Goal: Task Accomplishment & Management: Manage account settings

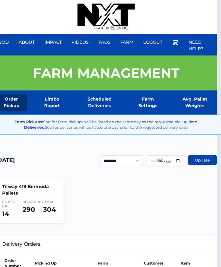
scroll to position [0, 4]
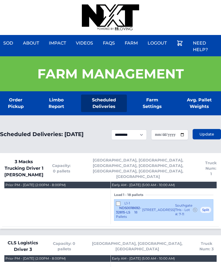
click at [81, 1] on div "Sod About Impact Videos FAQs Need Help? Farm My Account Logout" at bounding box center [110, 17] width 221 height 35
click at [93, 0] on div at bounding box center [110, 17] width 57 height 35
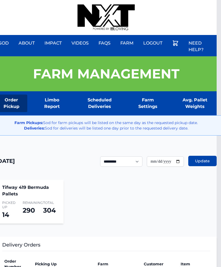
click at [2, 19] on div "Sod About Impact Videos FAQs Need Help? Farm My Account Logout" at bounding box center [106, 17] width 221 height 35
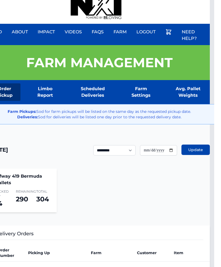
scroll to position [0, 4]
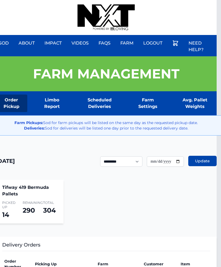
click at [183, 1] on div "Sod About Impact Videos FAQs Need Help? Farm My Account Logout" at bounding box center [106, 17] width 221 height 35
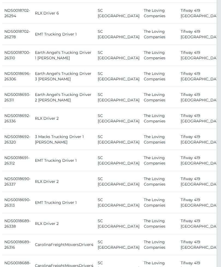
scroll to position [624, 4]
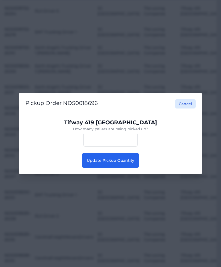
click at [126, 168] on button "Update Pickup Quantity" at bounding box center [110, 160] width 57 height 15
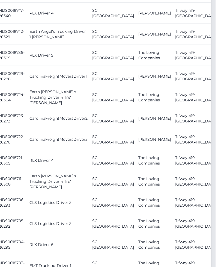
scroll to position [354, 4]
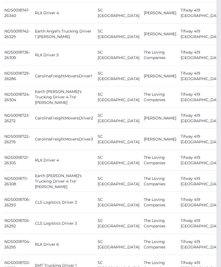
click at [217, 77] on html "Sod About Impact Videos FAQs Need Help? Farm My Account Logout" at bounding box center [106, 204] width 221 height 1117
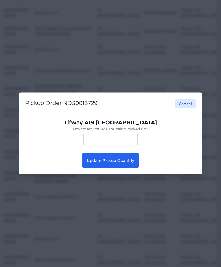
scroll to position [354, 4]
click at [114, 164] on button "Update Pickup Quantity" at bounding box center [110, 160] width 57 height 15
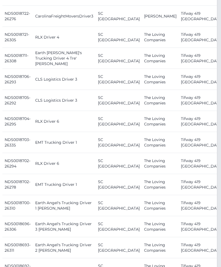
scroll to position [477, 4]
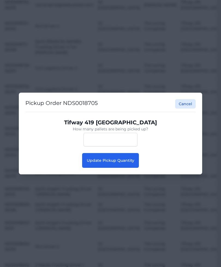
click at [129, 162] on button "Update Pickup Quantity" at bounding box center [110, 160] width 57 height 15
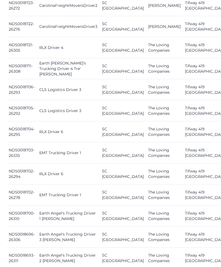
scroll to position [452, 0]
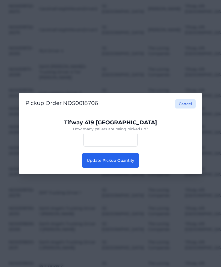
click at [130, 166] on button "Update Pickup Quantity" at bounding box center [110, 160] width 57 height 15
